Goal: Find specific page/section: Find specific page/section

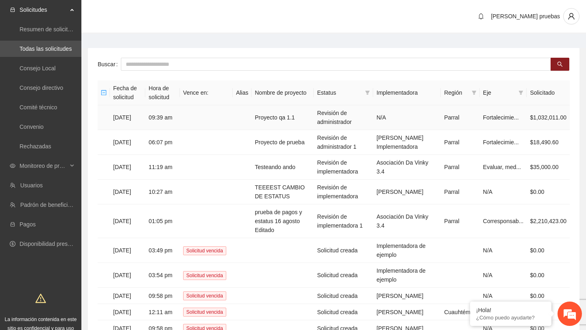
click at [233, 120] on td at bounding box center [206, 117] width 53 height 25
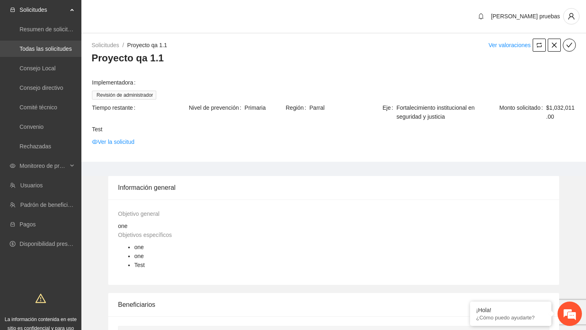
click at [50, 52] on link "Todas las solicitudes" at bounding box center [46, 49] width 52 height 7
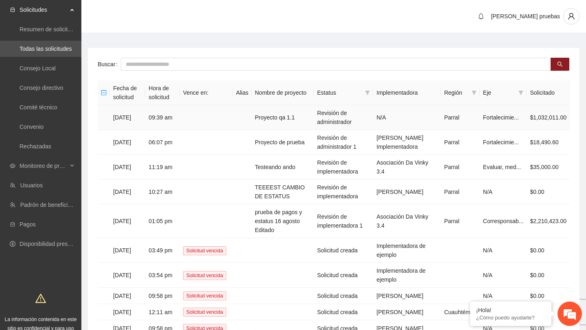
click at [280, 119] on td "Proyecto qa 1.1" at bounding box center [283, 117] width 62 height 25
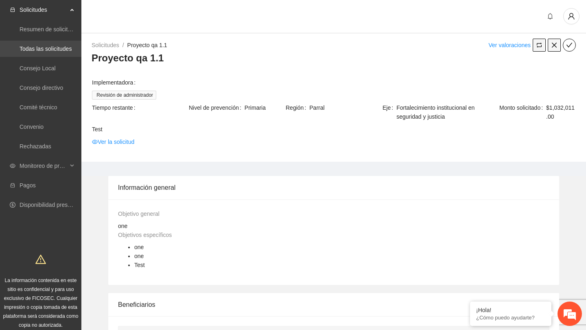
click at [46, 46] on link "Todas las solicitudes" at bounding box center [46, 49] width 52 height 7
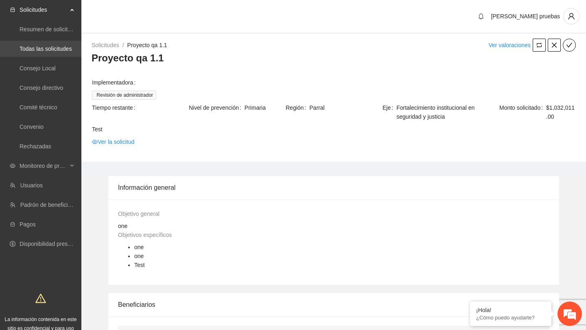
click at [58, 52] on link "Todas las solicitudes" at bounding box center [46, 49] width 52 height 7
